Goal: Check status: Check status

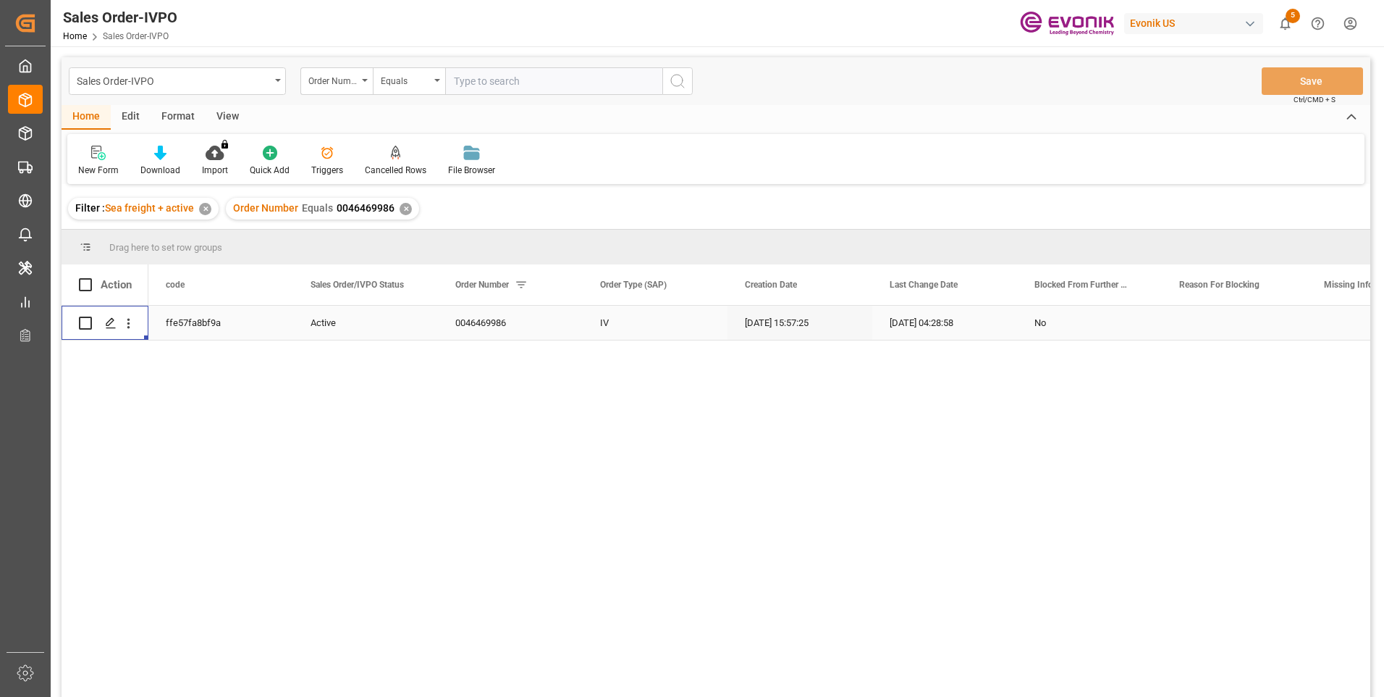
click at [513, 82] on input "text" at bounding box center [553, 81] width 217 height 28
paste input "0046473259"
type input "0046473259"
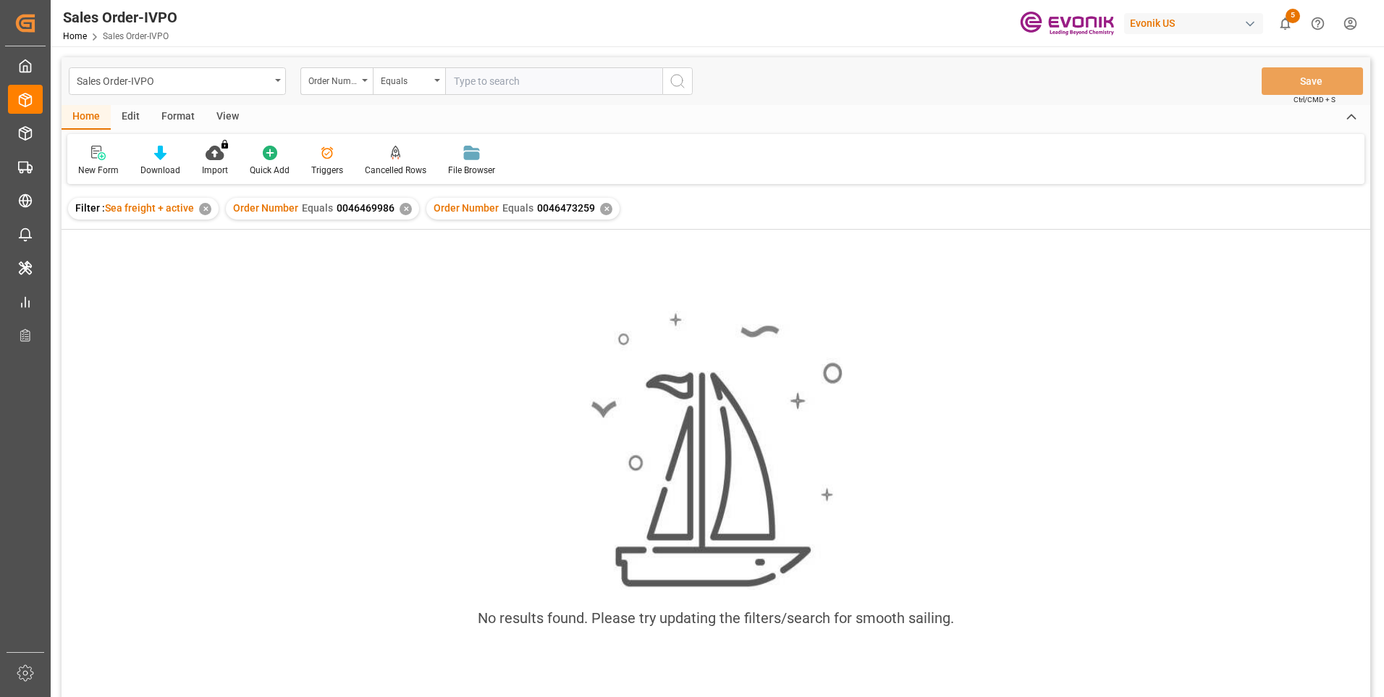
click at [403, 211] on div "✕" at bounding box center [406, 209] width 12 height 12
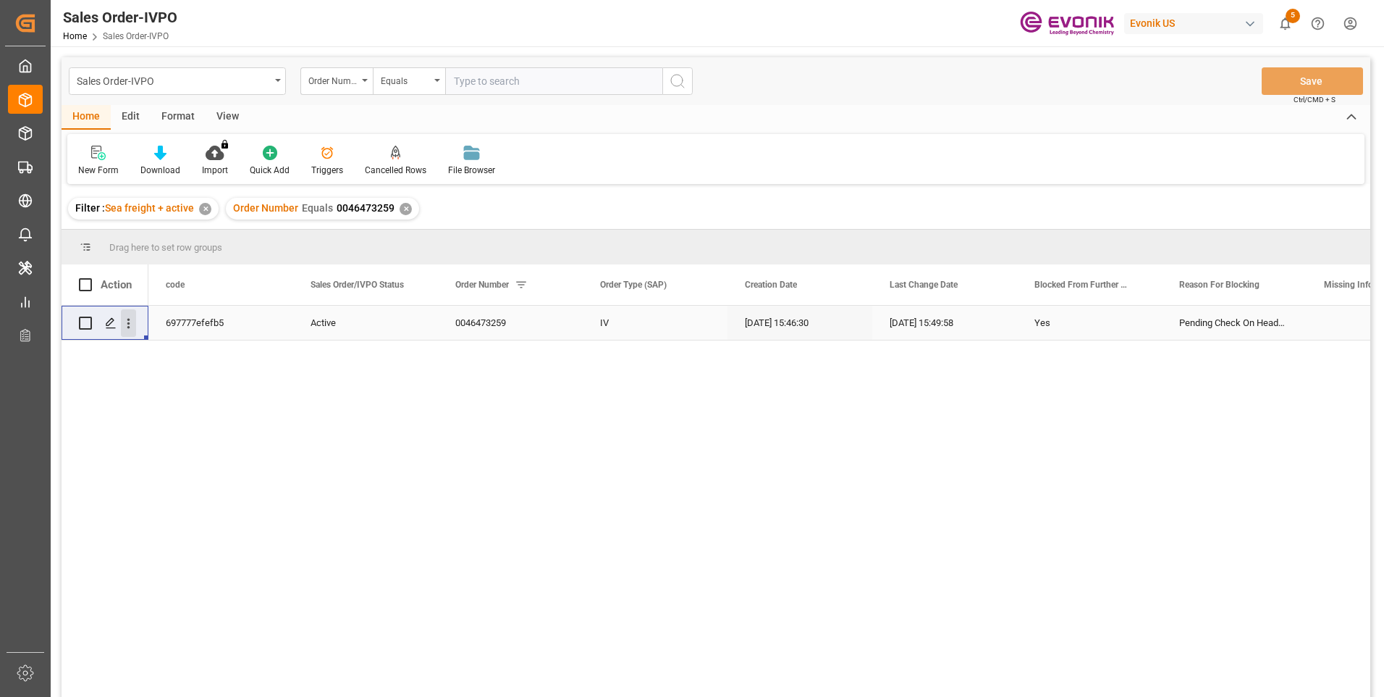
click at [127, 331] on icon "open menu" at bounding box center [128, 323] width 15 height 15
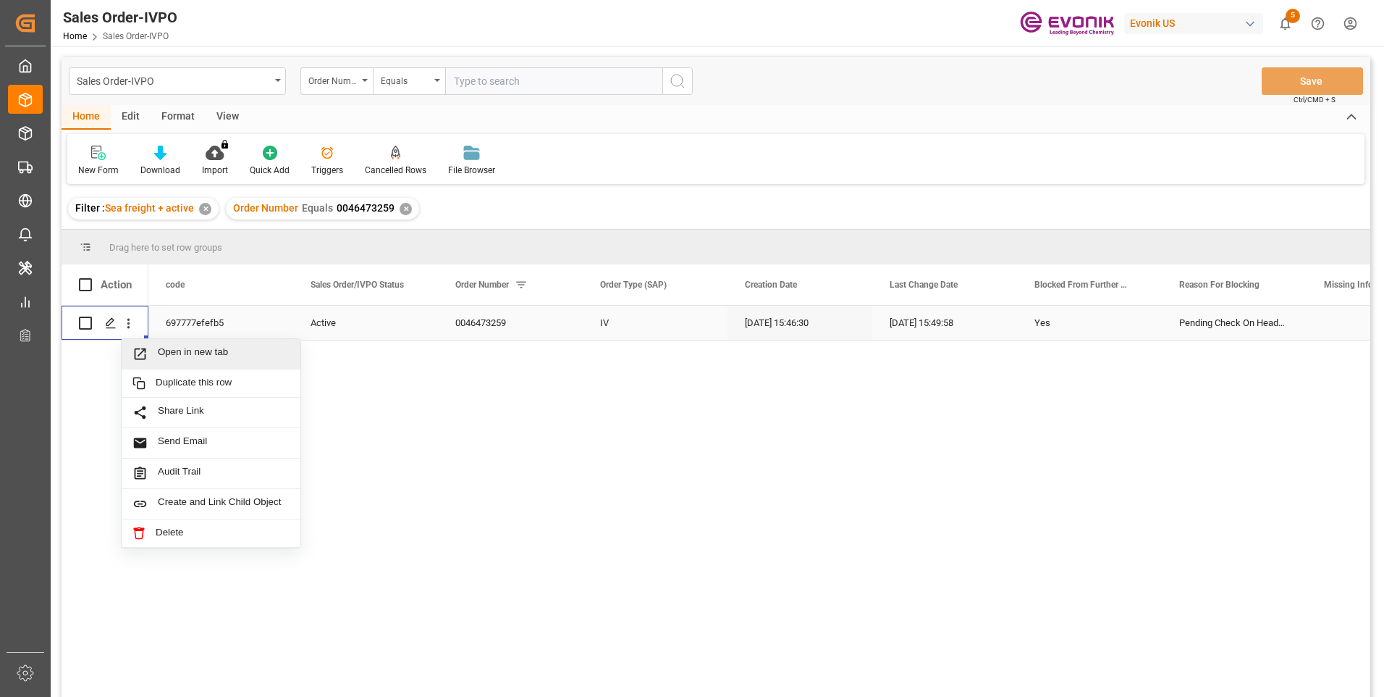
click at [185, 352] on span "Open in new tab" at bounding box center [224, 353] width 132 height 15
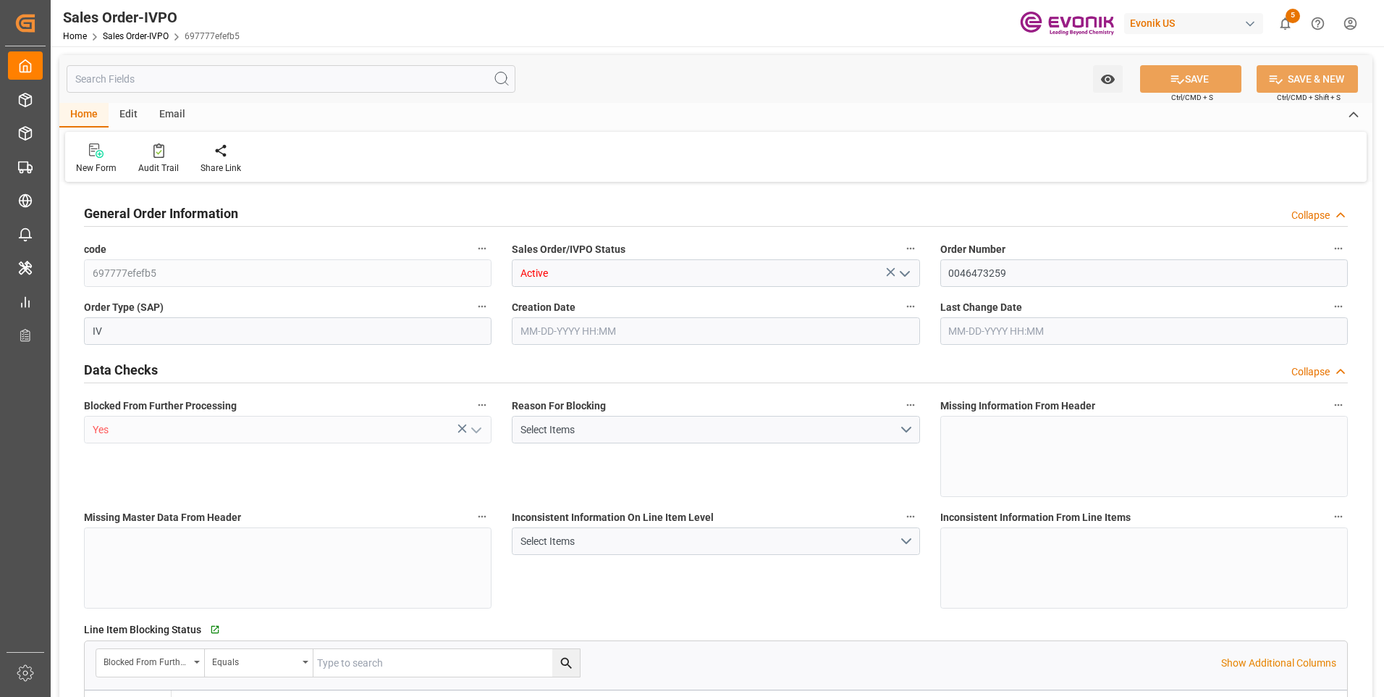
type input "COCTG"
type input "0"
type input "1"
type input "3542"
type input "10-03-2025 15:46"
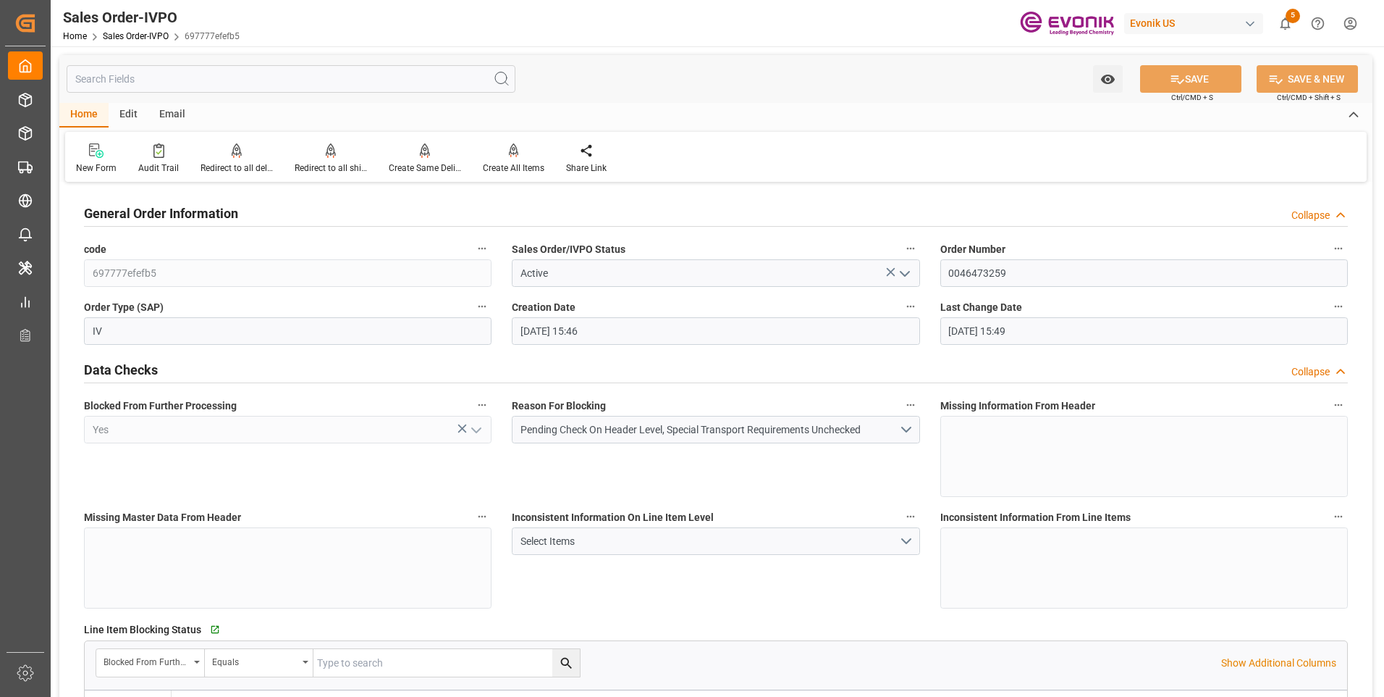
type input "[DATE] 15:49"
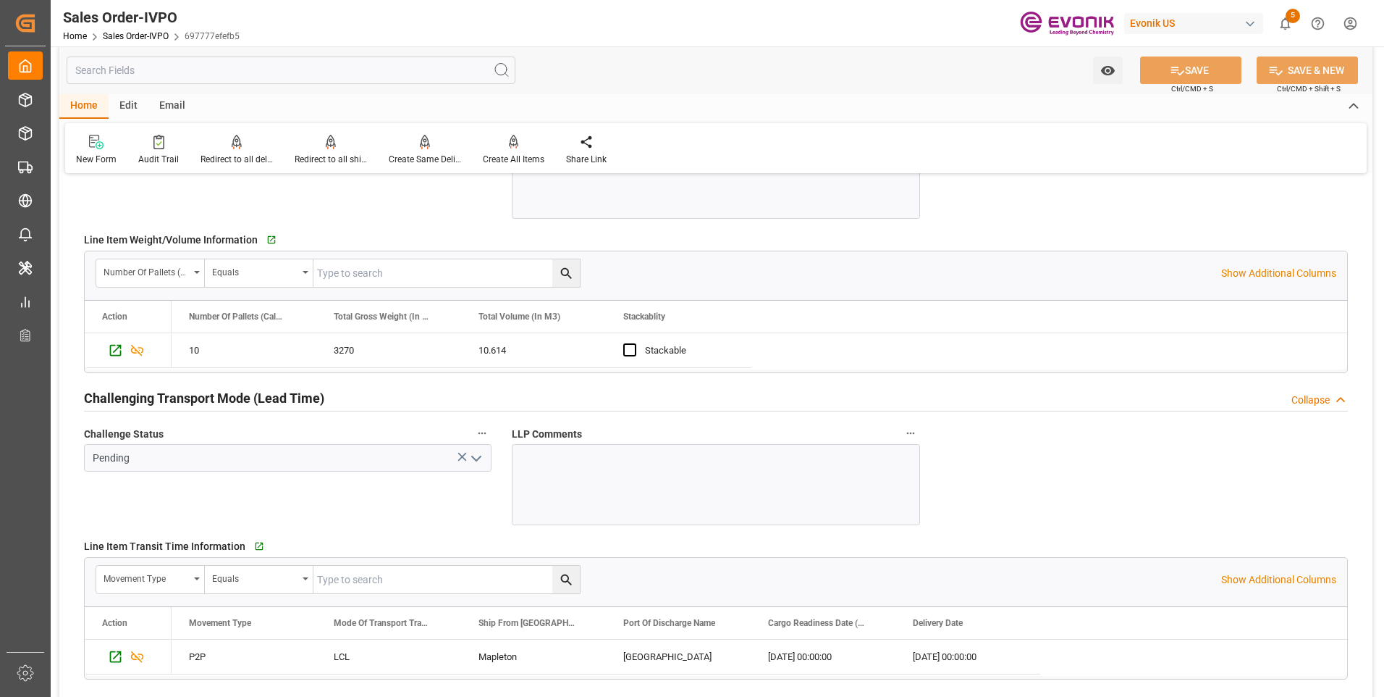
scroll to position [2027, 0]
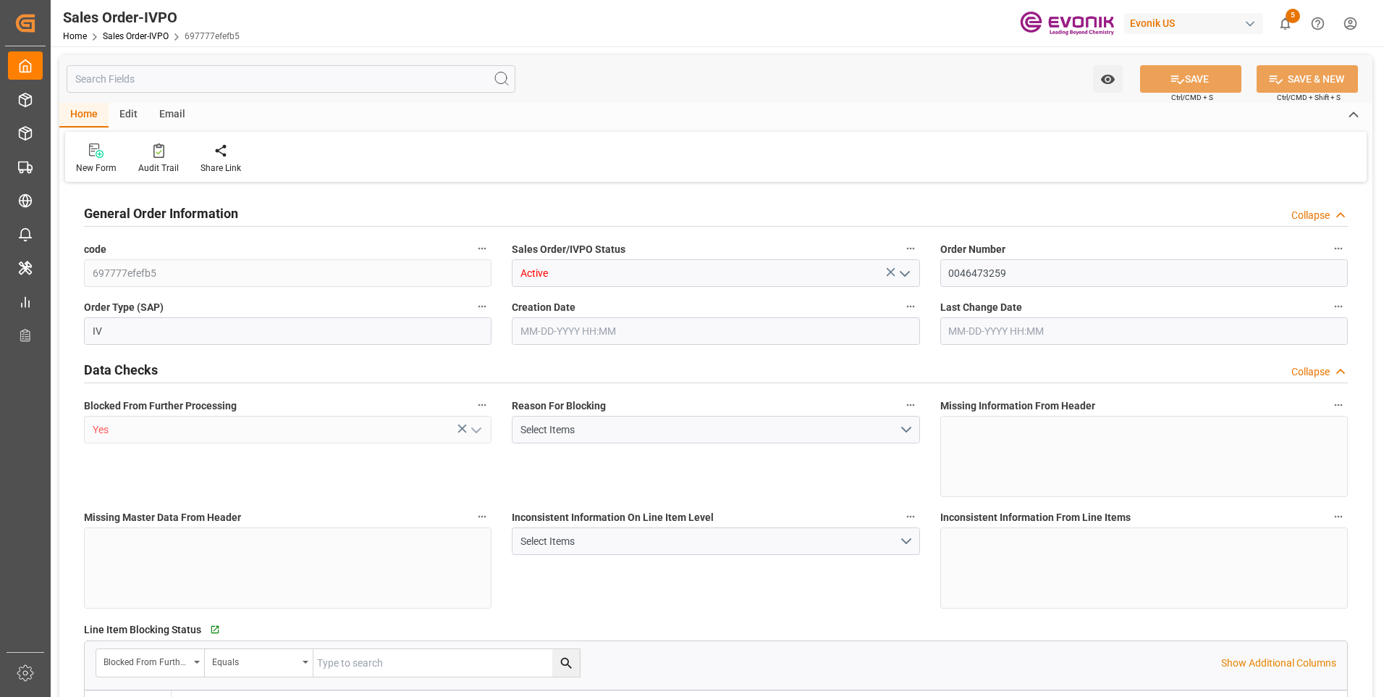
type input "COCTG"
type input "0"
type input "1"
type input "3542"
type input "10-03-2025 15:46"
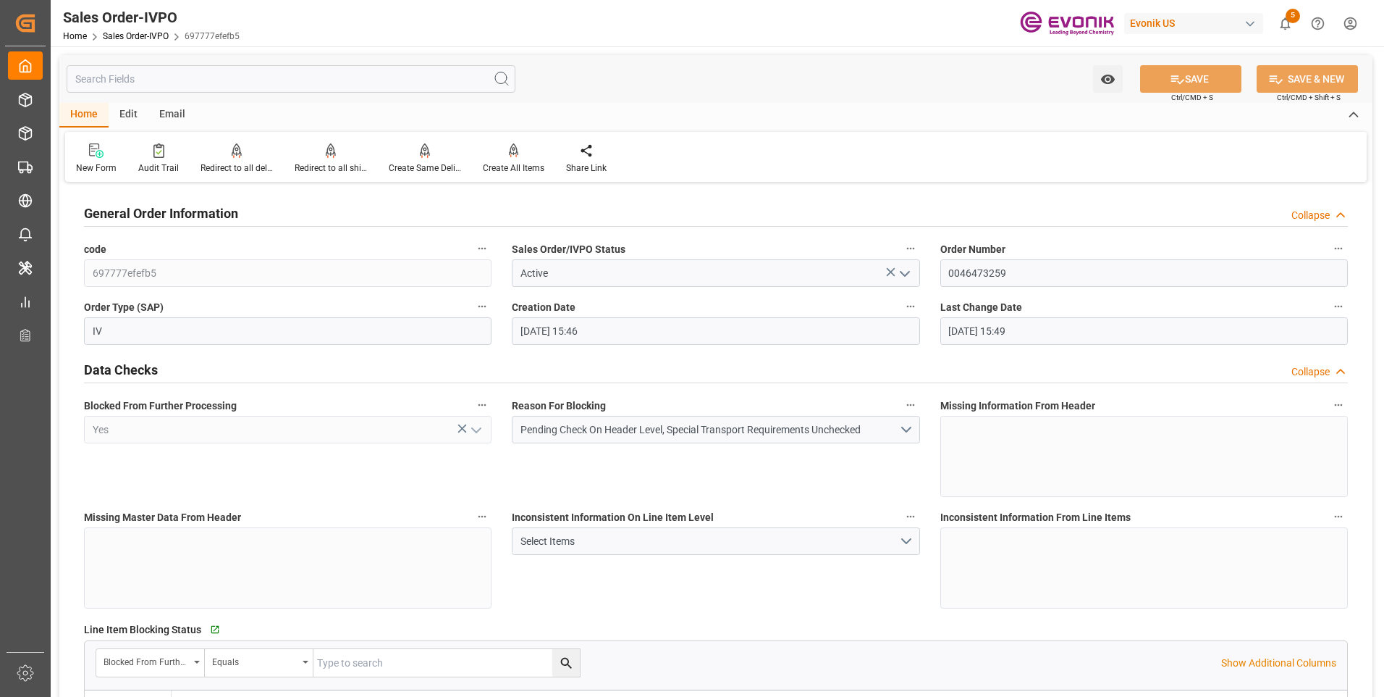
type input "10-06-2025 15:49"
type input "COCTG"
type input "0"
type input "1"
type input "3542"
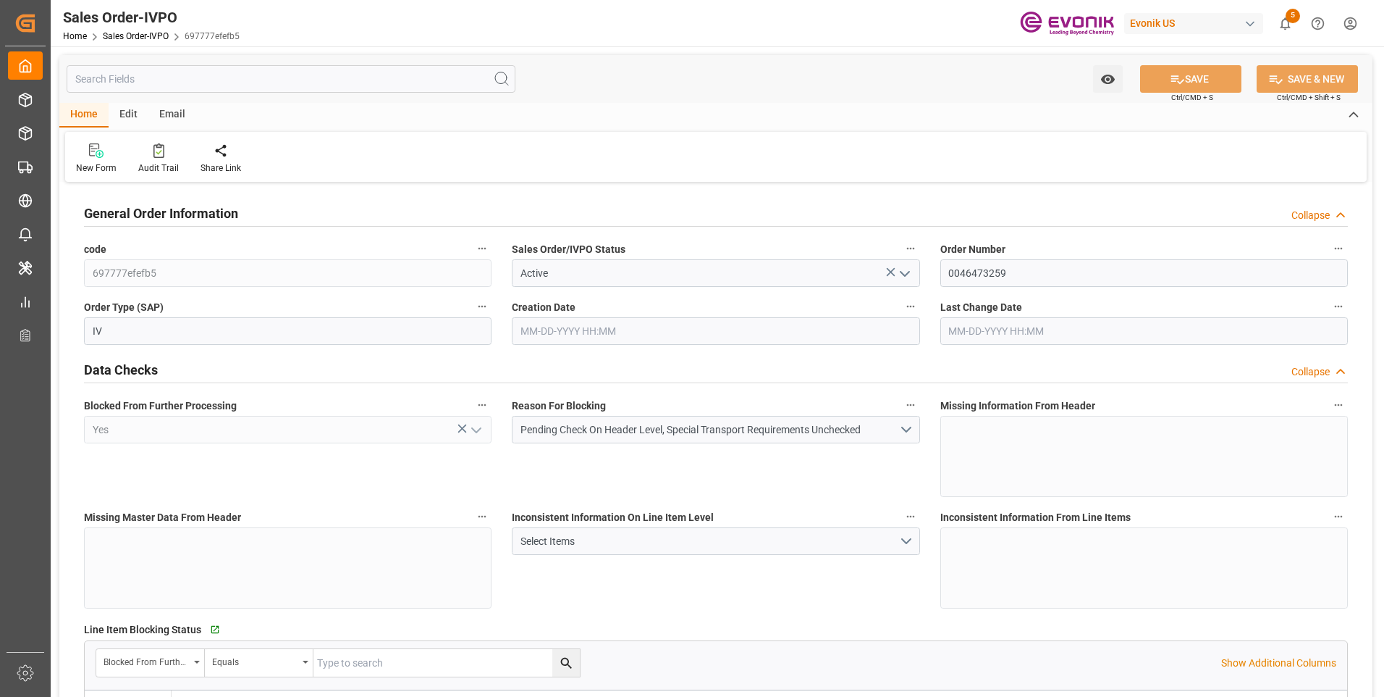
type input "10-03-2025 15:46"
type input "10-06-2025 15:49"
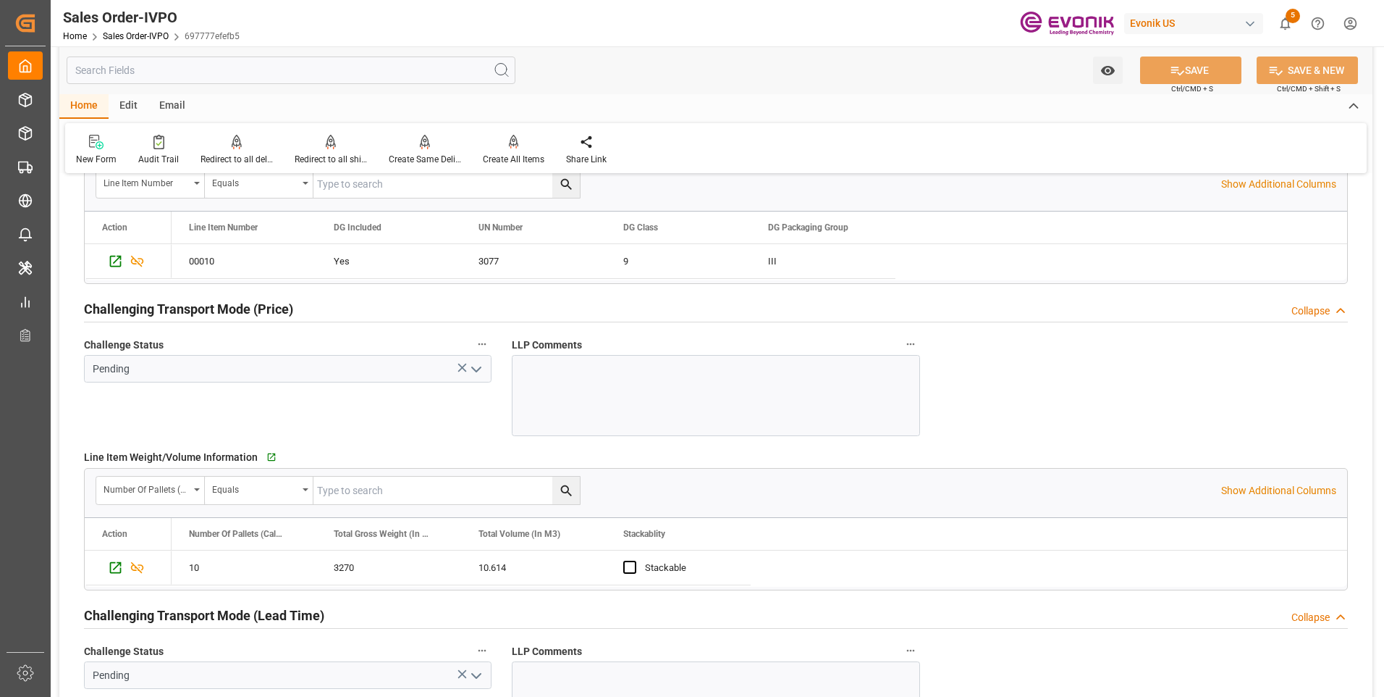
scroll to position [1955, 0]
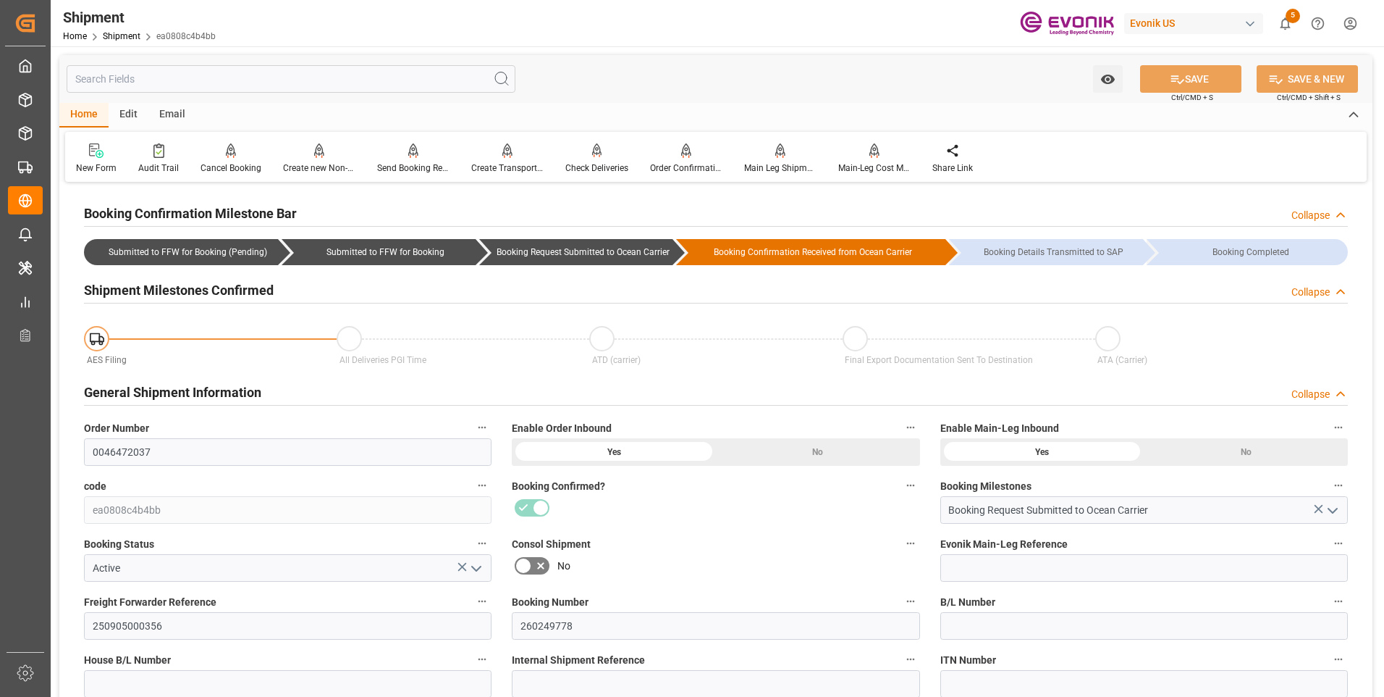
scroll to position [796, 0]
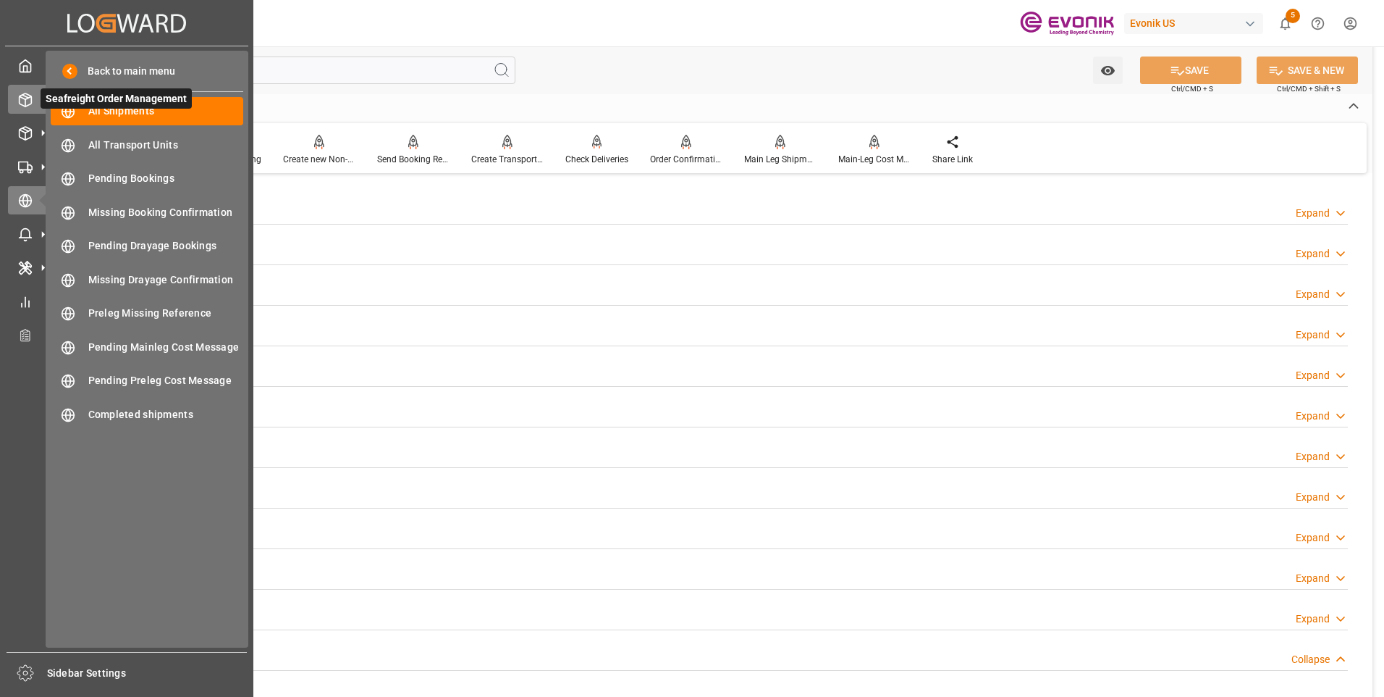
click at [28, 100] on icon at bounding box center [25, 100] width 14 height 14
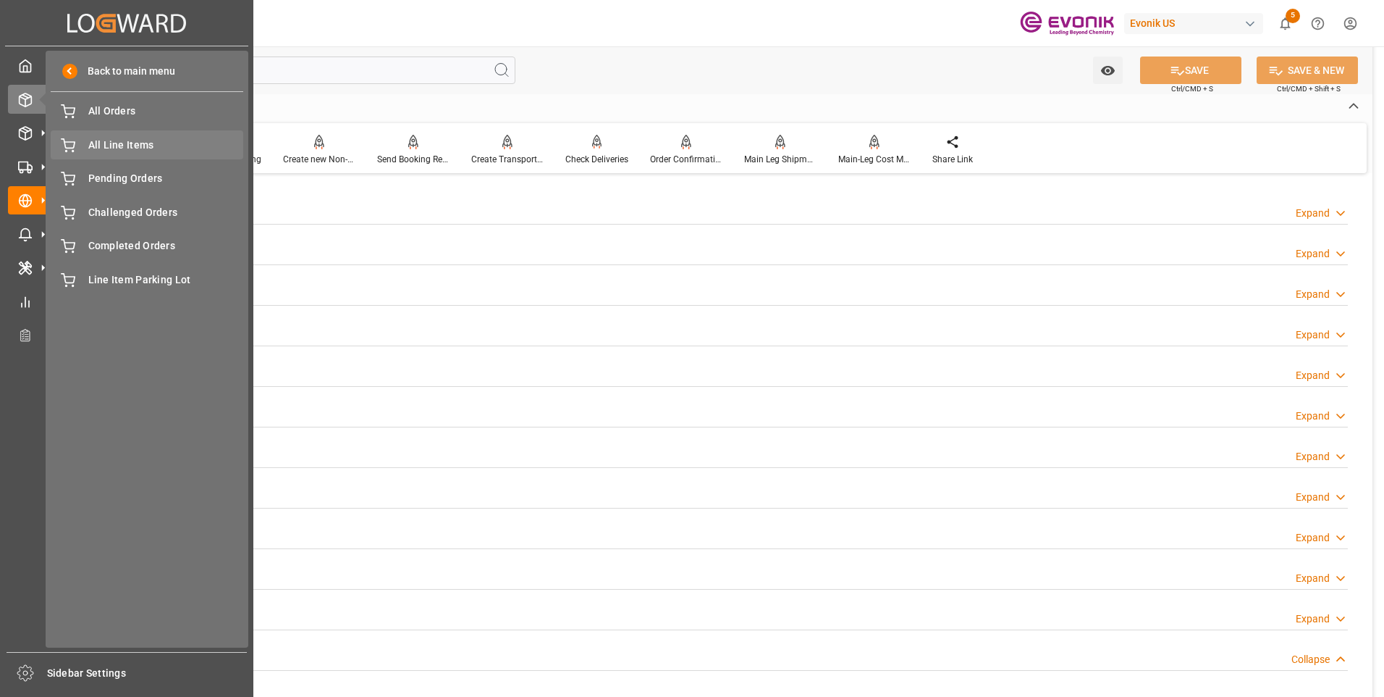
click at [99, 140] on span "All Line Items" at bounding box center [166, 145] width 156 height 15
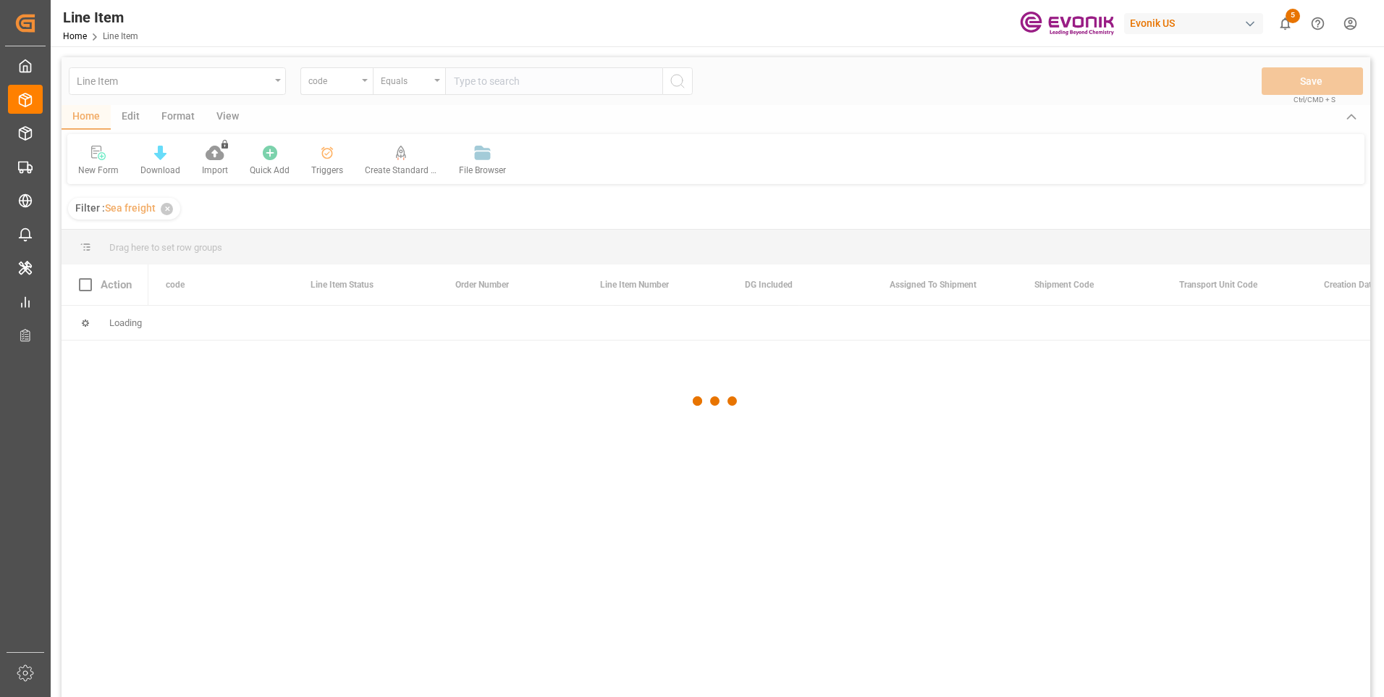
click at [337, 78] on div at bounding box center [716, 401] width 1309 height 688
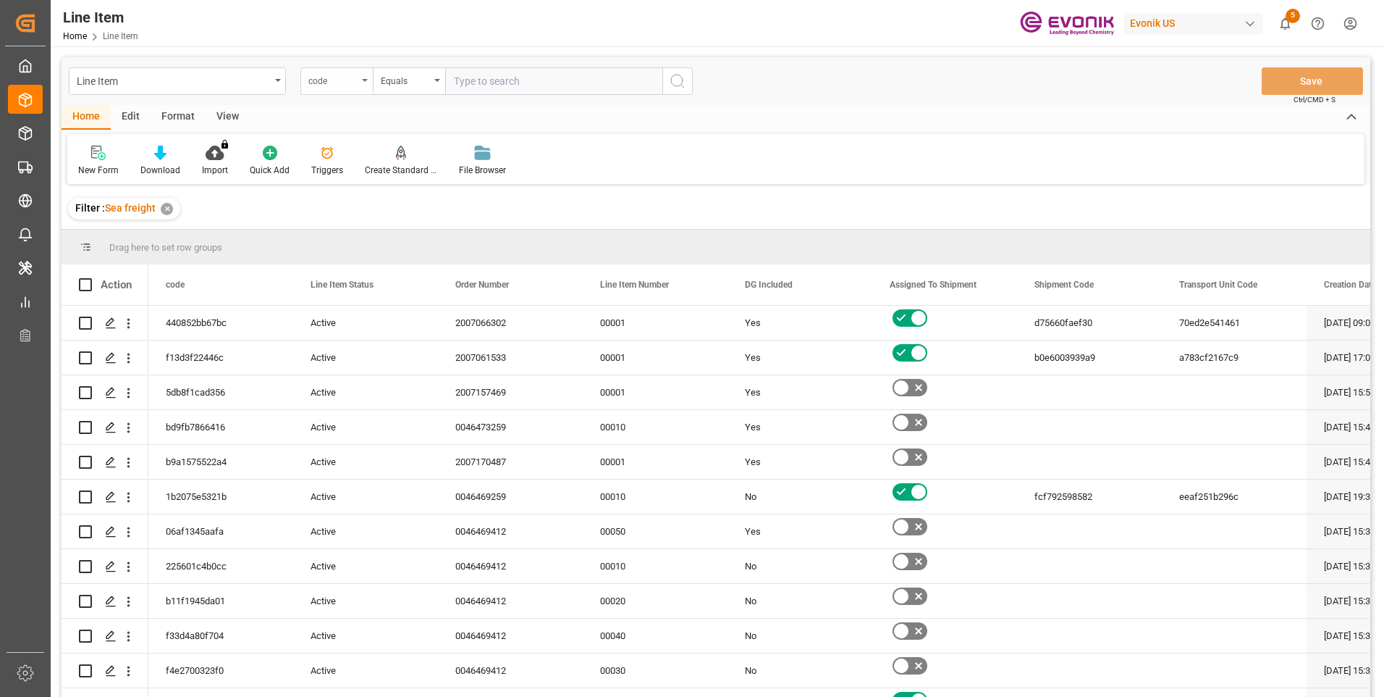
click at [339, 83] on div "code" at bounding box center [332, 79] width 49 height 17
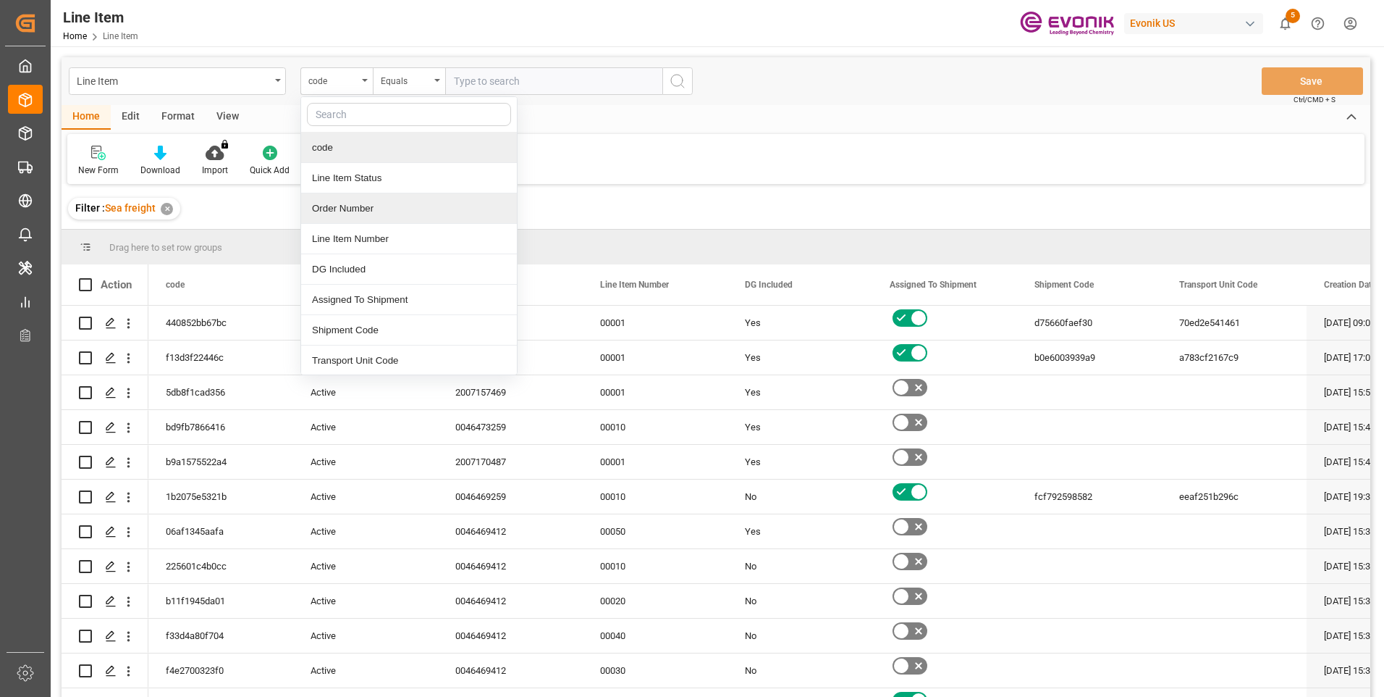
click at [339, 204] on div "Order Number" at bounding box center [409, 208] width 216 height 30
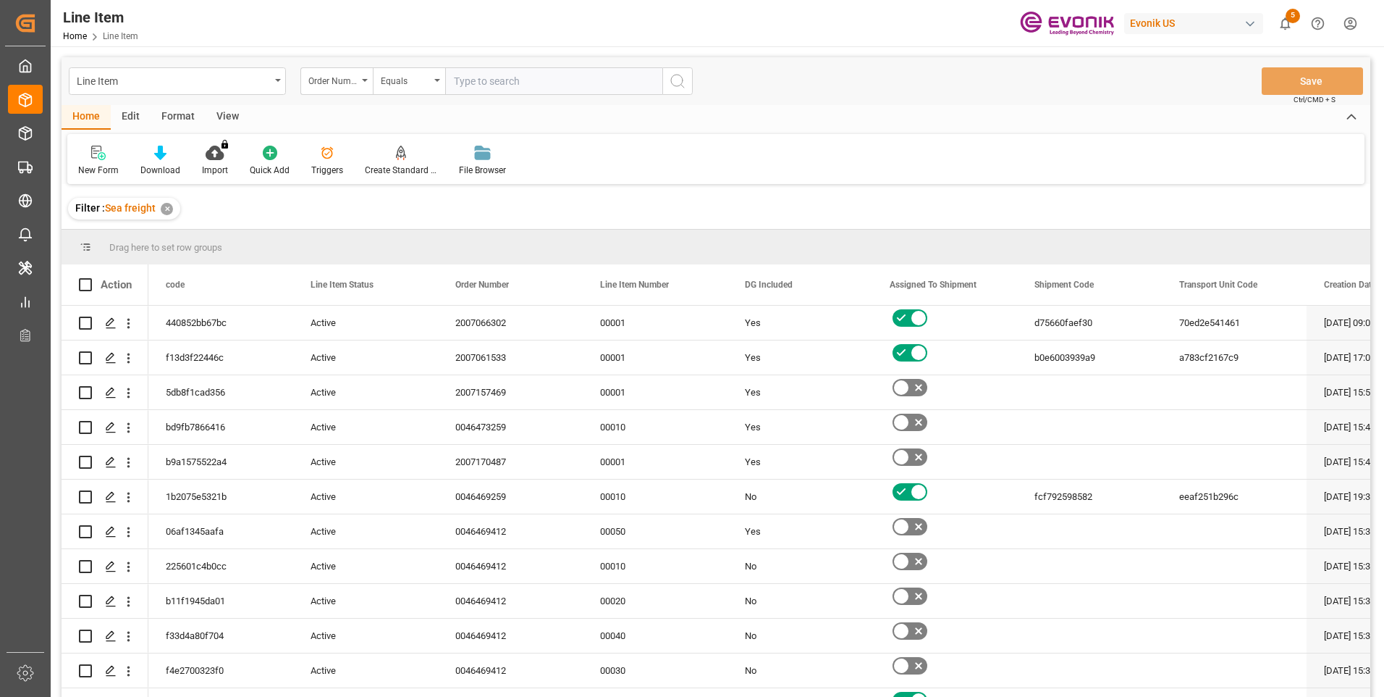
click at [513, 81] on input "text" at bounding box center [553, 81] width 217 height 28
paste input "0046472037"
type input "0046472037"
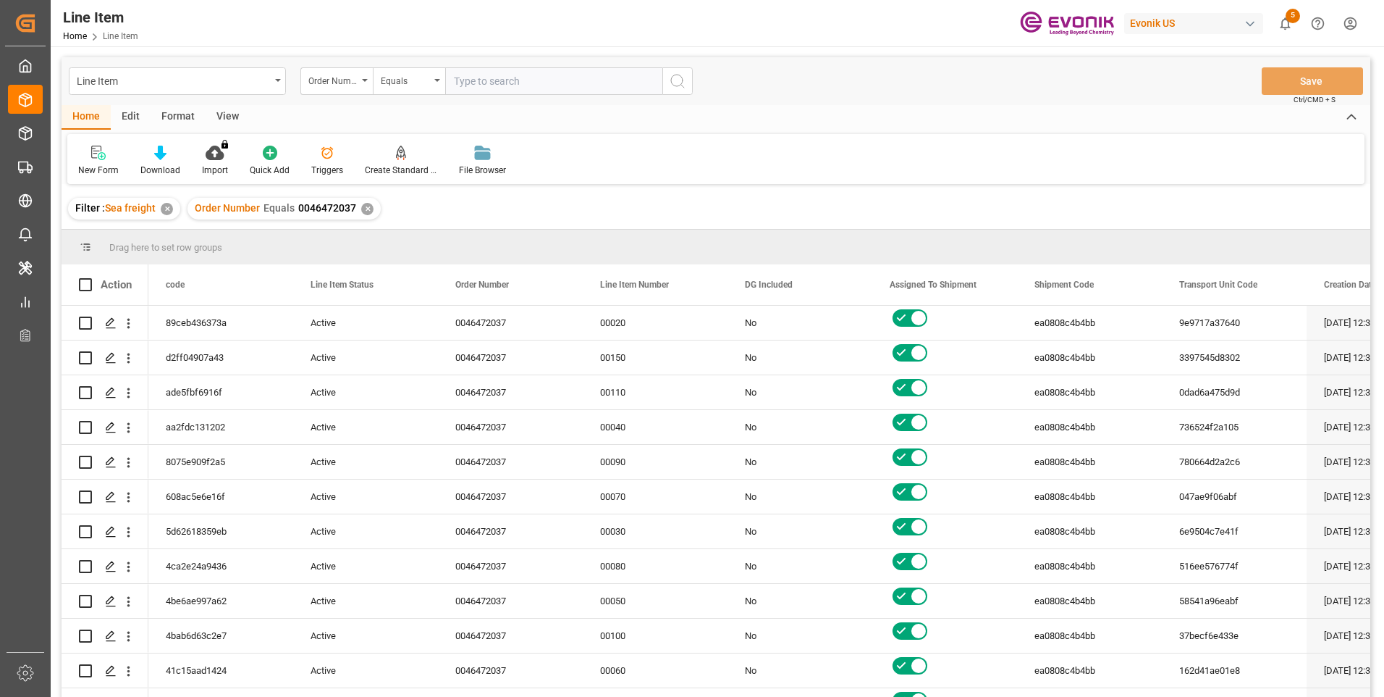
click at [208, 118] on div "View" at bounding box center [228, 117] width 44 height 25
click at [172, 159] on div at bounding box center [164, 152] width 72 height 15
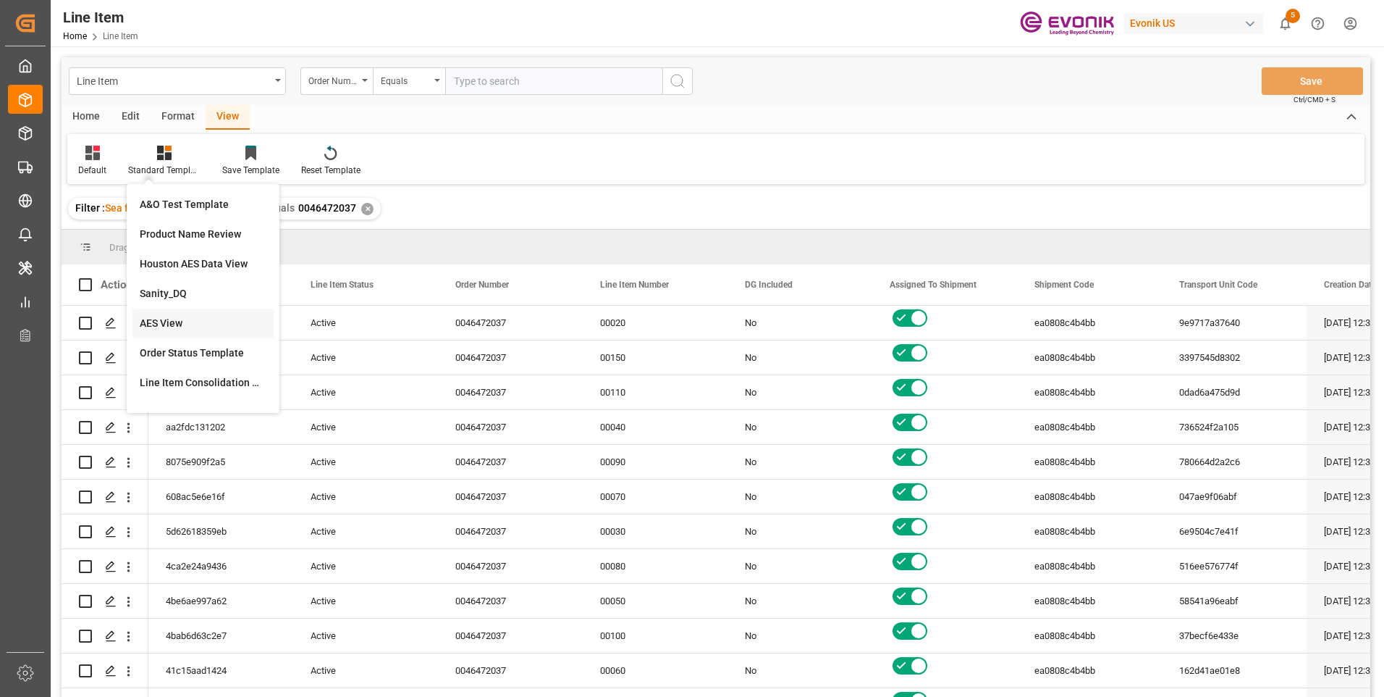
click at [157, 323] on div "AES View" at bounding box center [203, 323] width 127 height 15
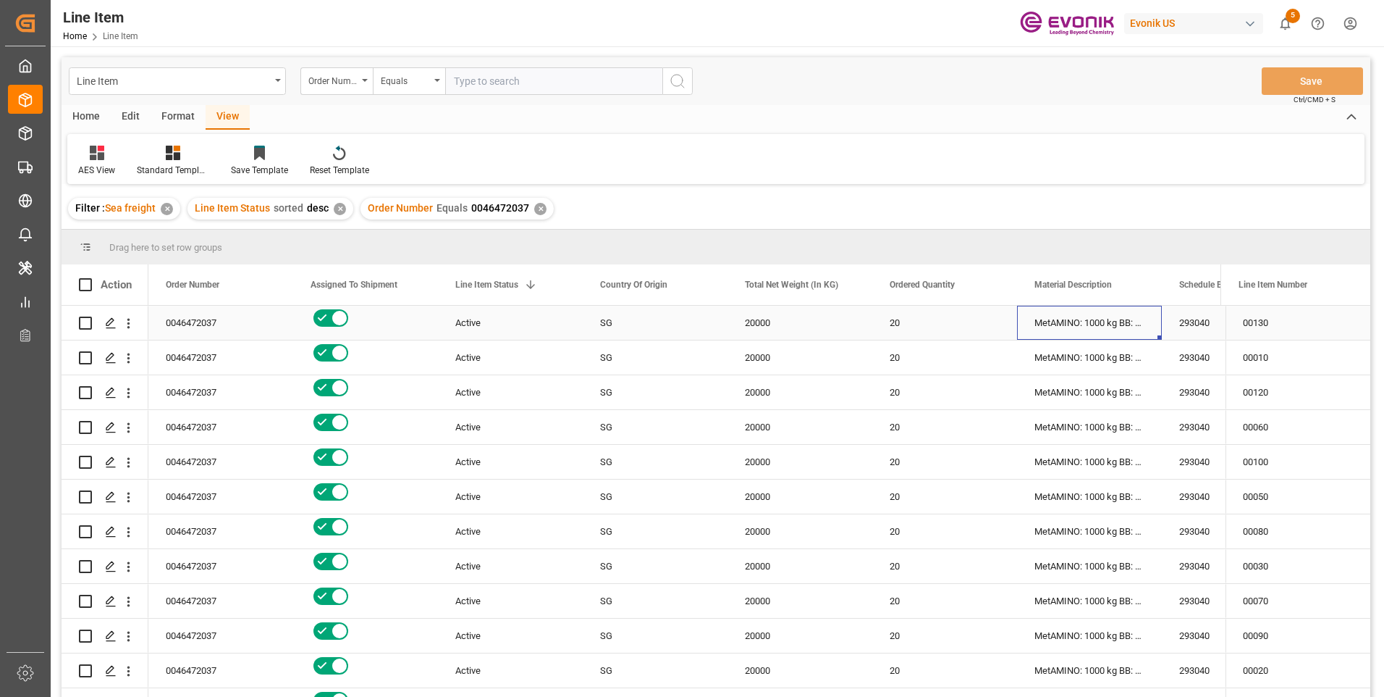
click at [1109, 319] on div "MetAMINO: 1000 kg BB: PAL: SG" at bounding box center [1089, 323] width 145 height 34
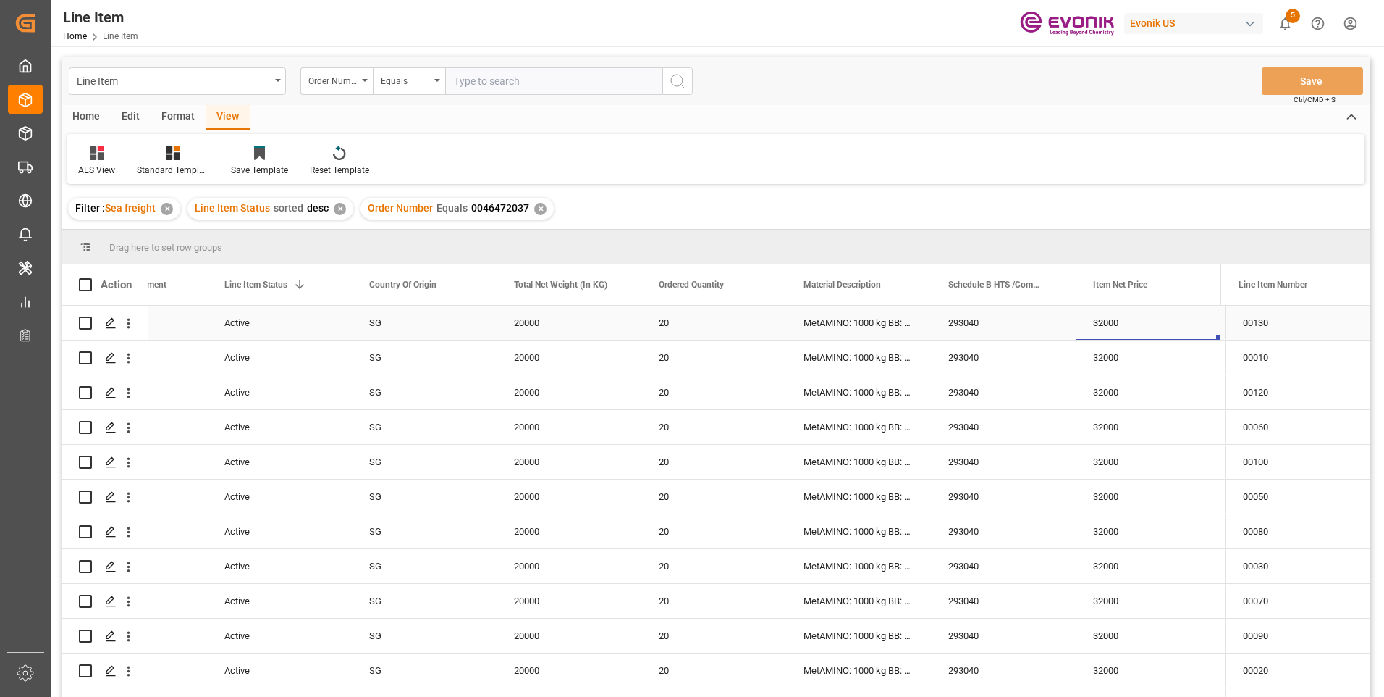
scroll to position [0, 376]
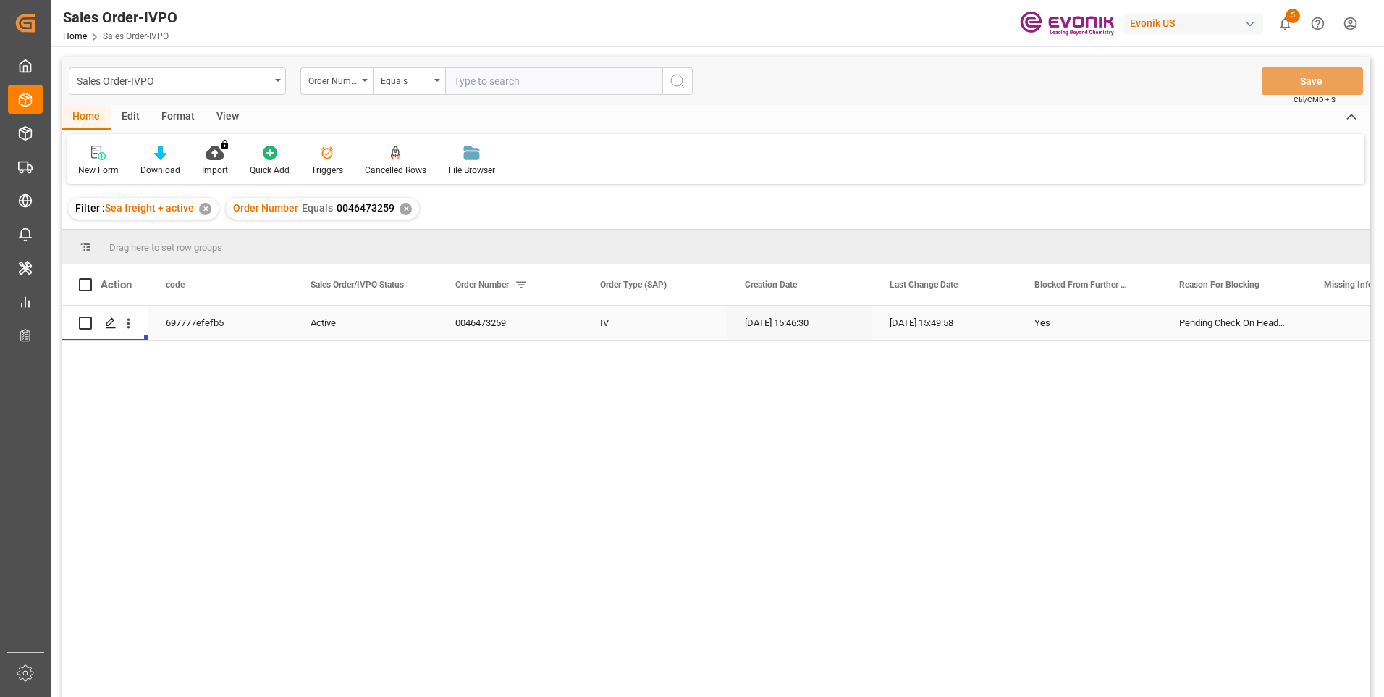
click at [495, 80] on input "text" at bounding box center [553, 81] width 217 height 28
paste input "2007026364"
type input "2007026364"
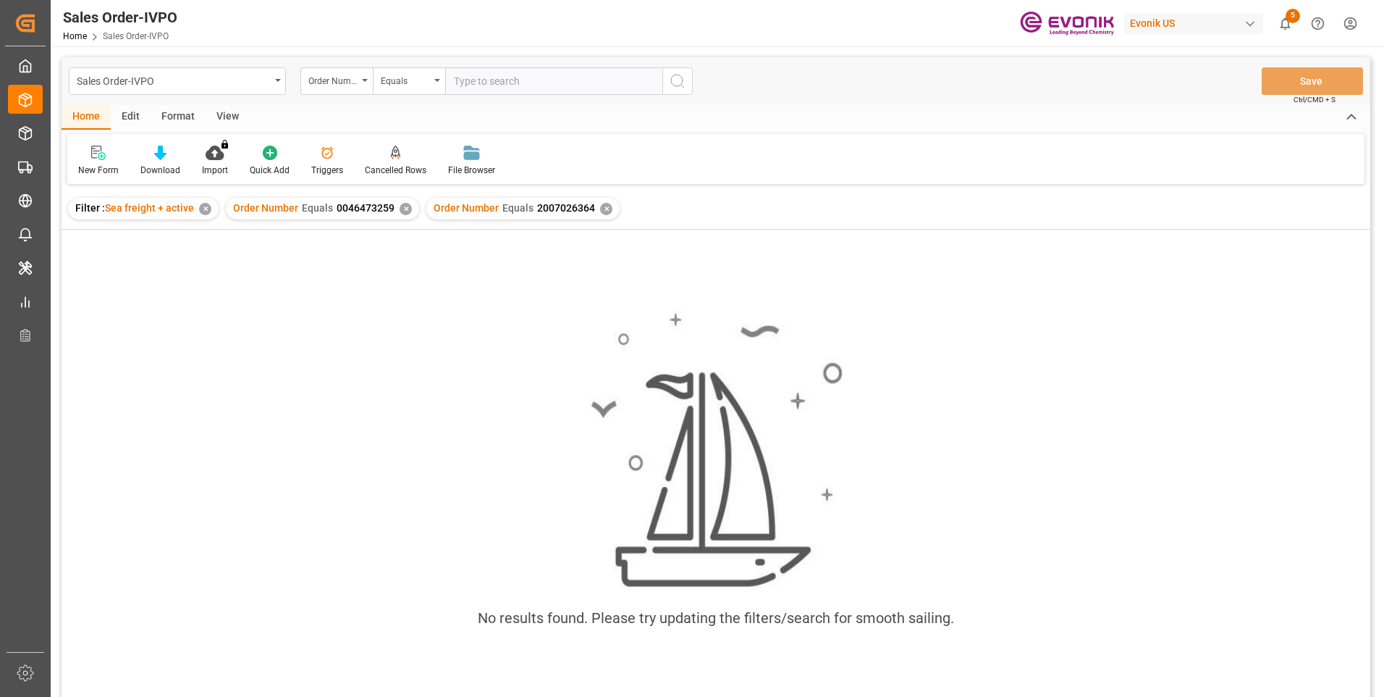
click at [403, 209] on div "✕" at bounding box center [406, 209] width 12 height 12
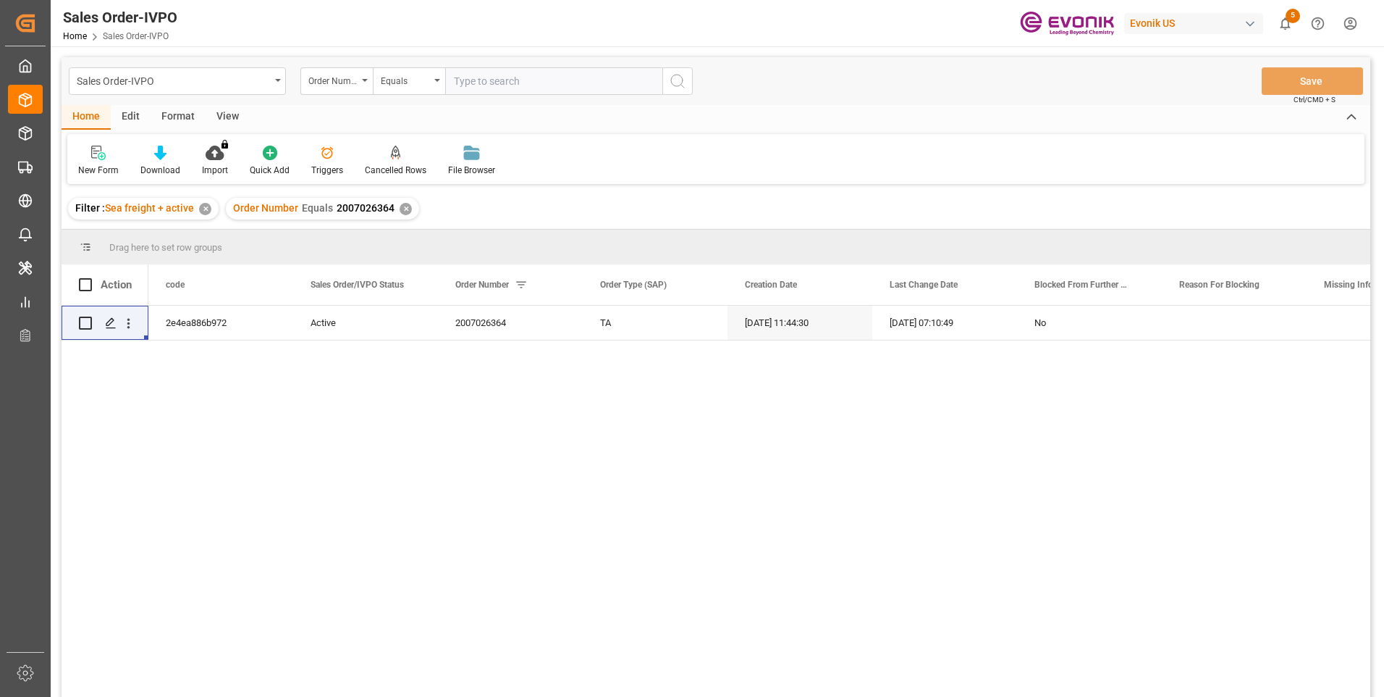
click at [480, 72] on input "text" at bounding box center [553, 81] width 217 height 28
paste input "2007026364"
type input "2007026364"
click at [676, 73] on button "search button" at bounding box center [677, 81] width 30 height 28
click at [404, 211] on div "✕" at bounding box center [406, 209] width 12 height 12
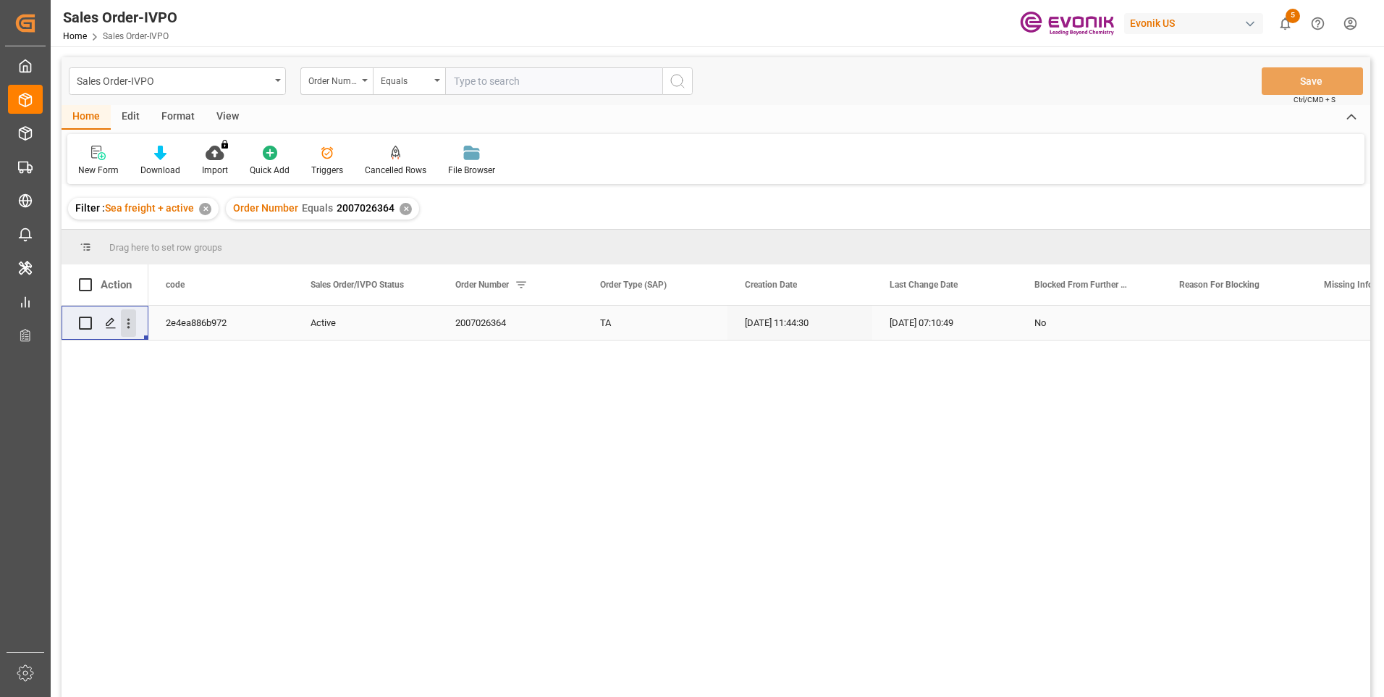
click at [128, 322] on icon "open menu" at bounding box center [128, 323] width 15 height 15
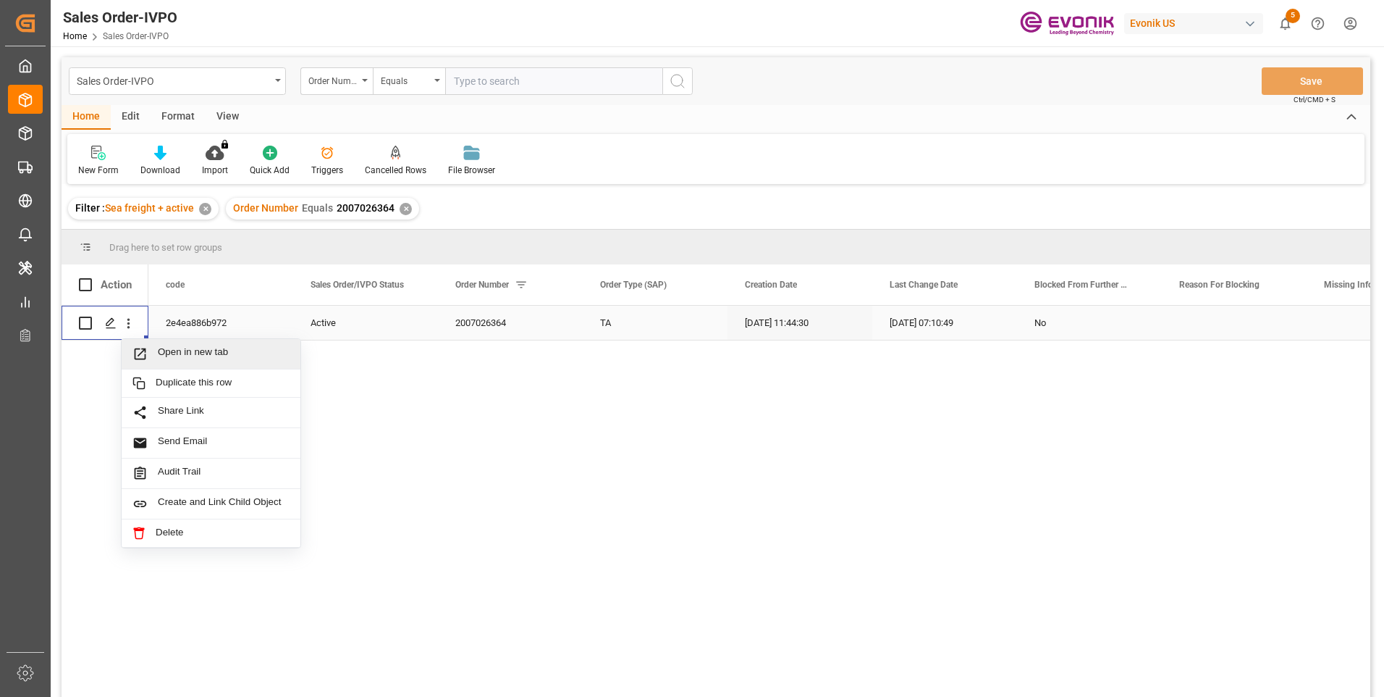
click at [188, 352] on span "Open in new tab" at bounding box center [224, 353] width 132 height 15
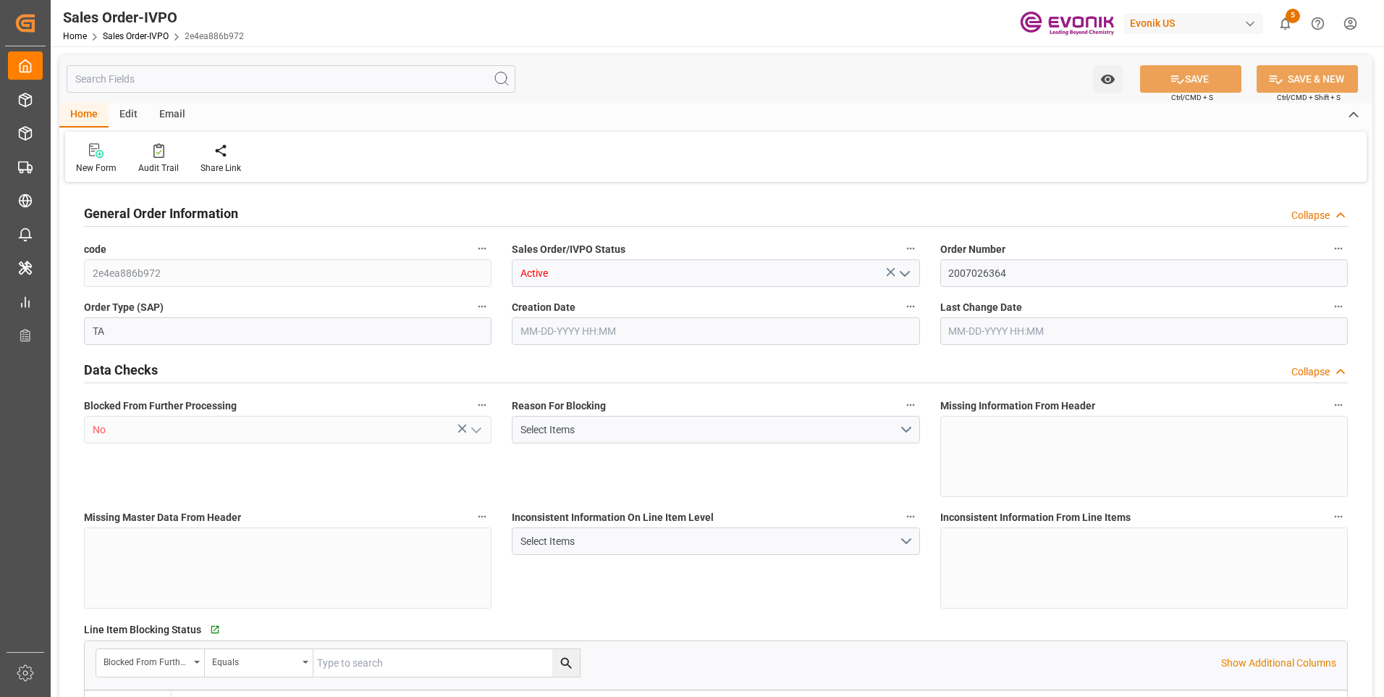
type input "BEKOU"
type input "0"
type input "1"
type input "2"
type input "1"
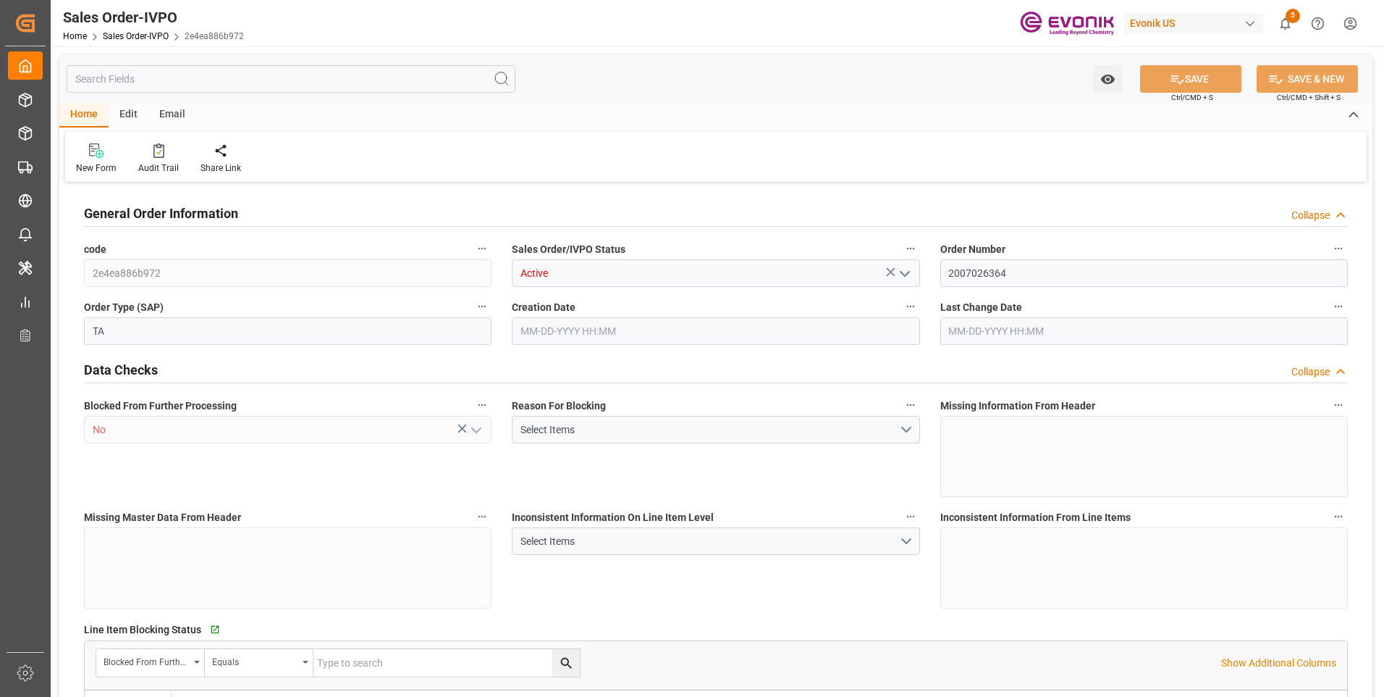
type input "18090.72"
type input "25.272"
type input "17000"
type input "30"
type input "09-17-2025 11:44"
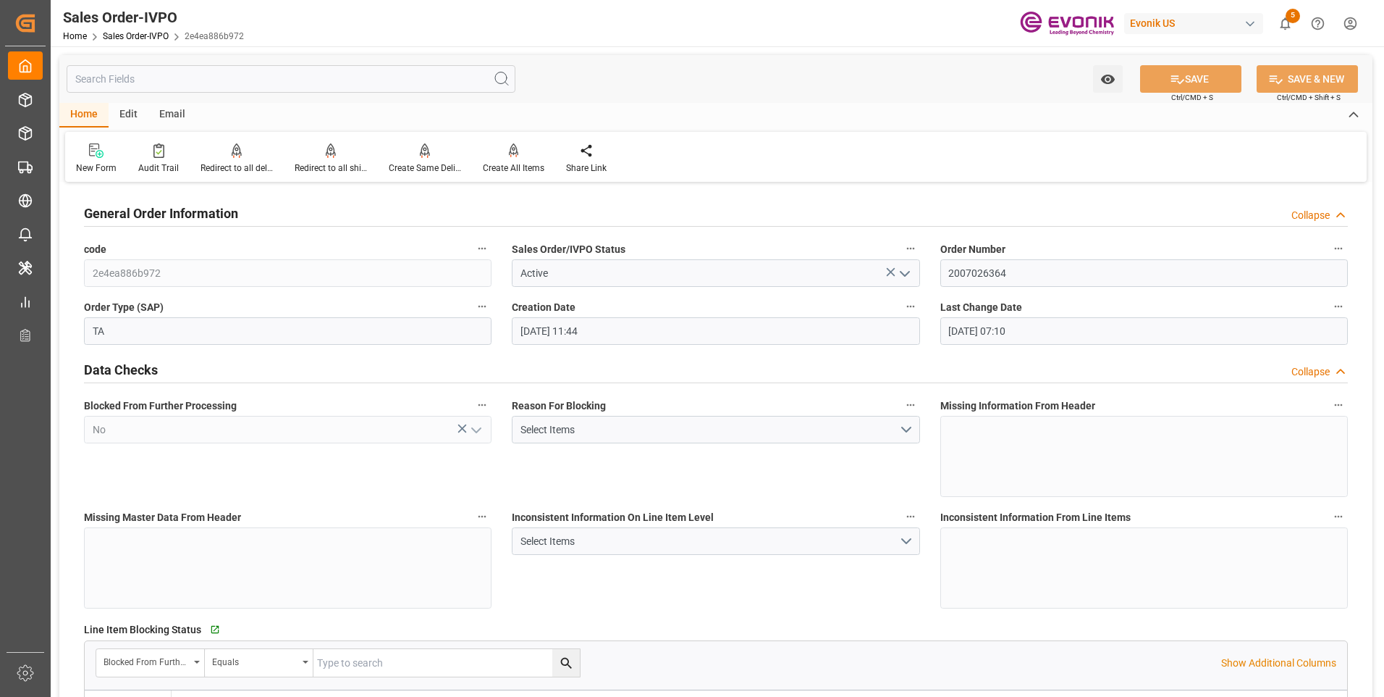
type input "10-03-2025 07:10"
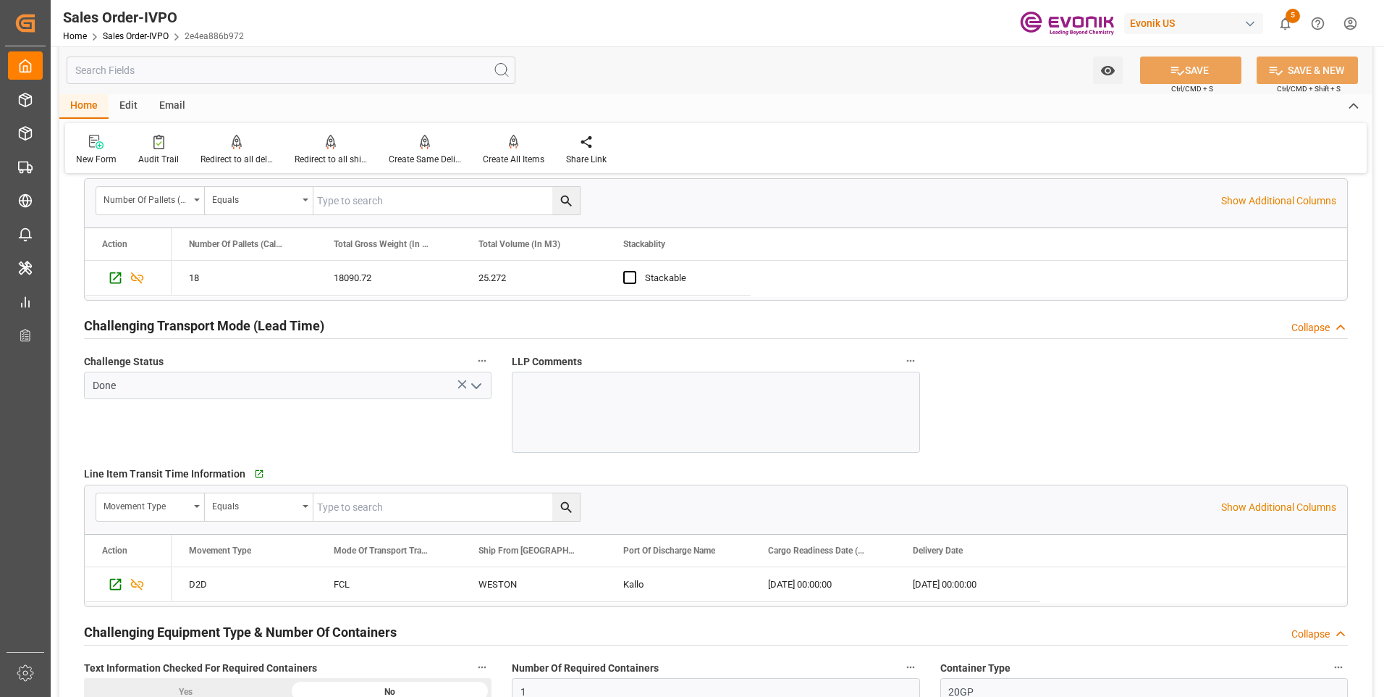
scroll to position [2245, 0]
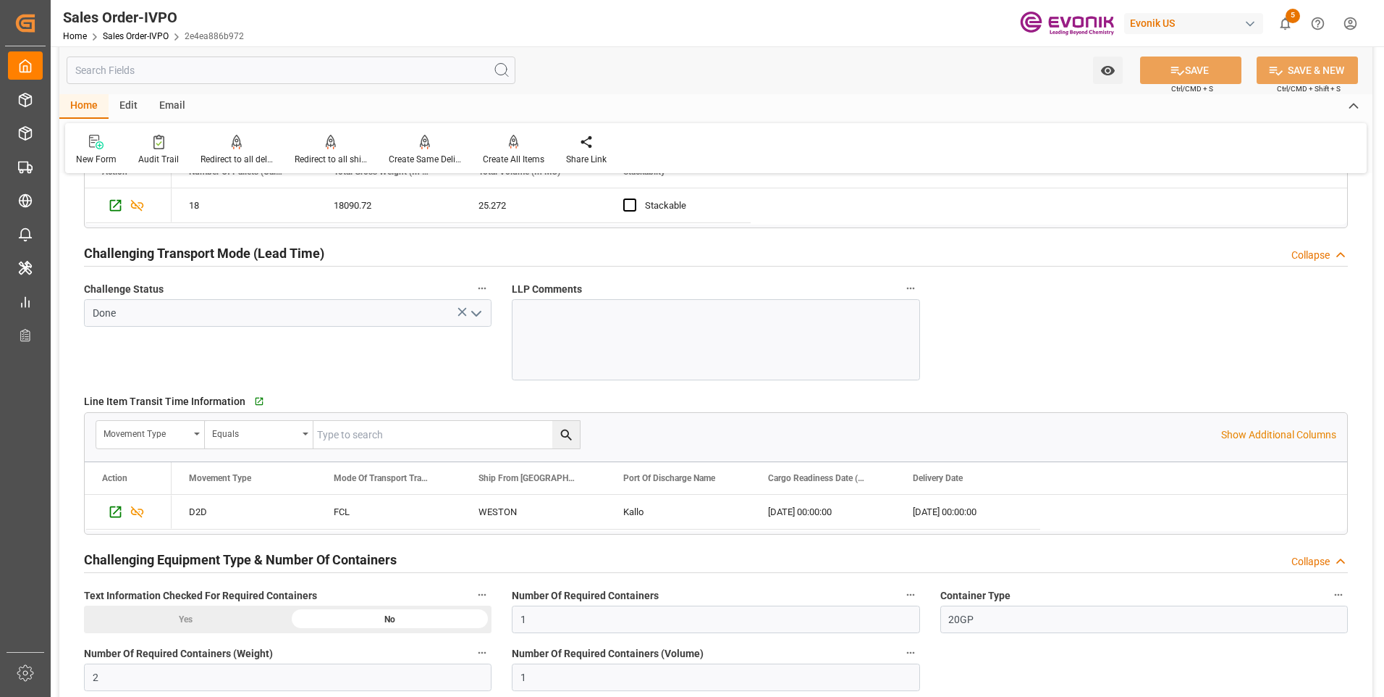
drag, startPoint x: 1275, startPoint y: 323, endPoint x: 1265, endPoint y: 324, distance: 10.2
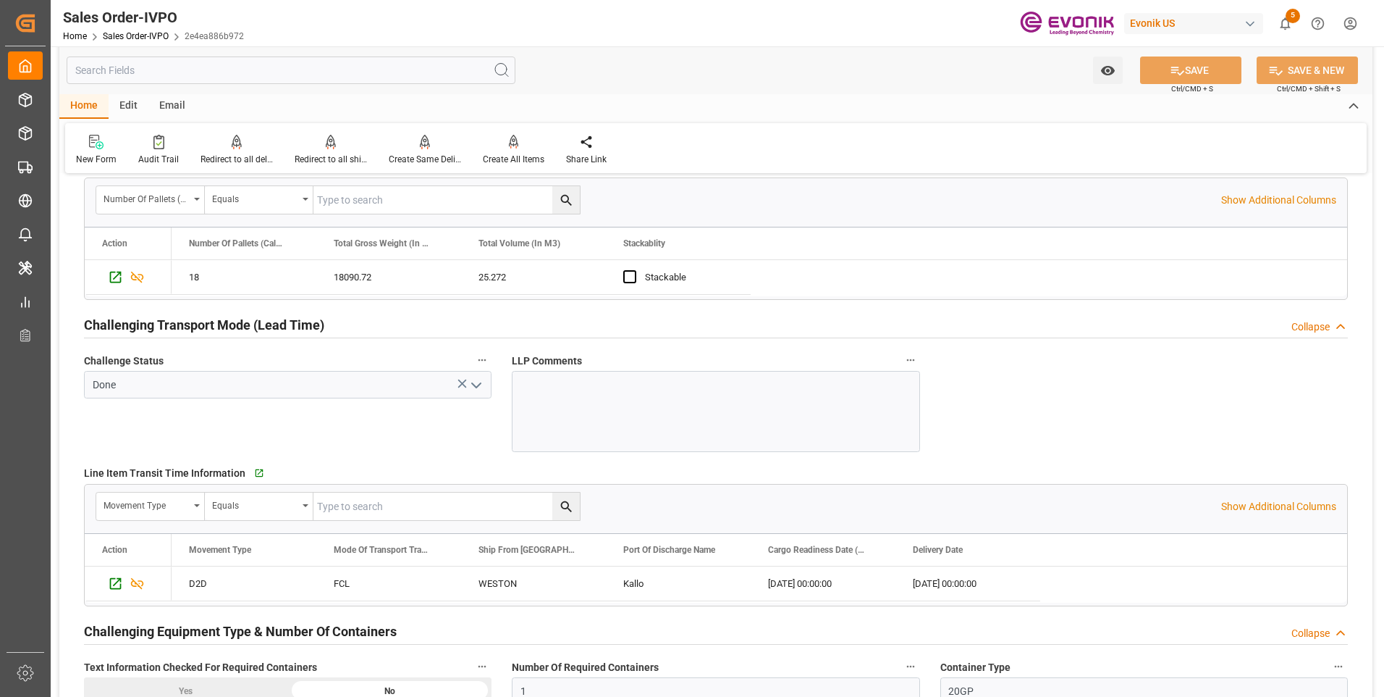
scroll to position [2245, 0]
